Goal: Navigation & Orientation: Find specific page/section

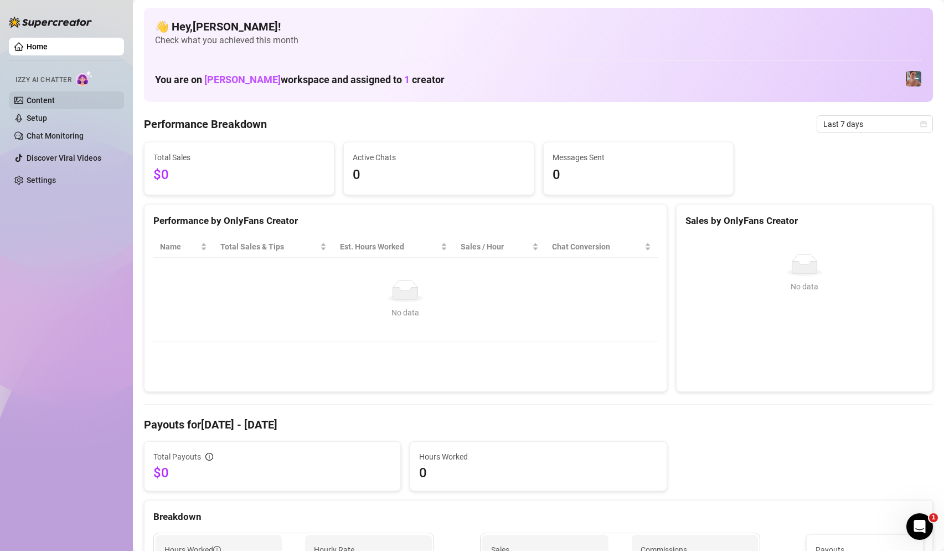
click at [47, 99] on link "Content" at bounding box center [41, 100] width 28 height 9
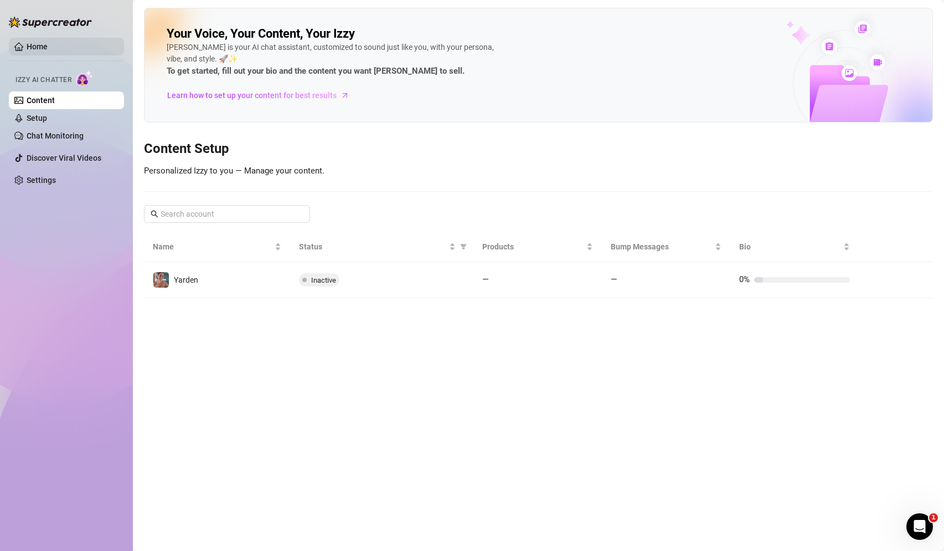
click at [34, 51] on link "Home" at bounding box center [37, 46] width 21 height 9
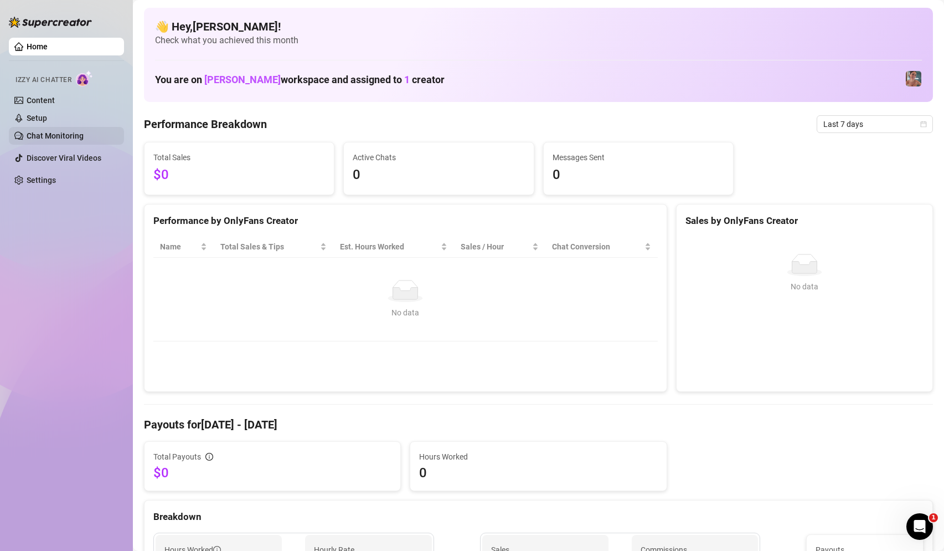
click at [63, 135] on link "Chat Monitoring" at bounding box center [55, 135] width 57 height 9
